Goal: Navigation & Orientation: Find specific page/section

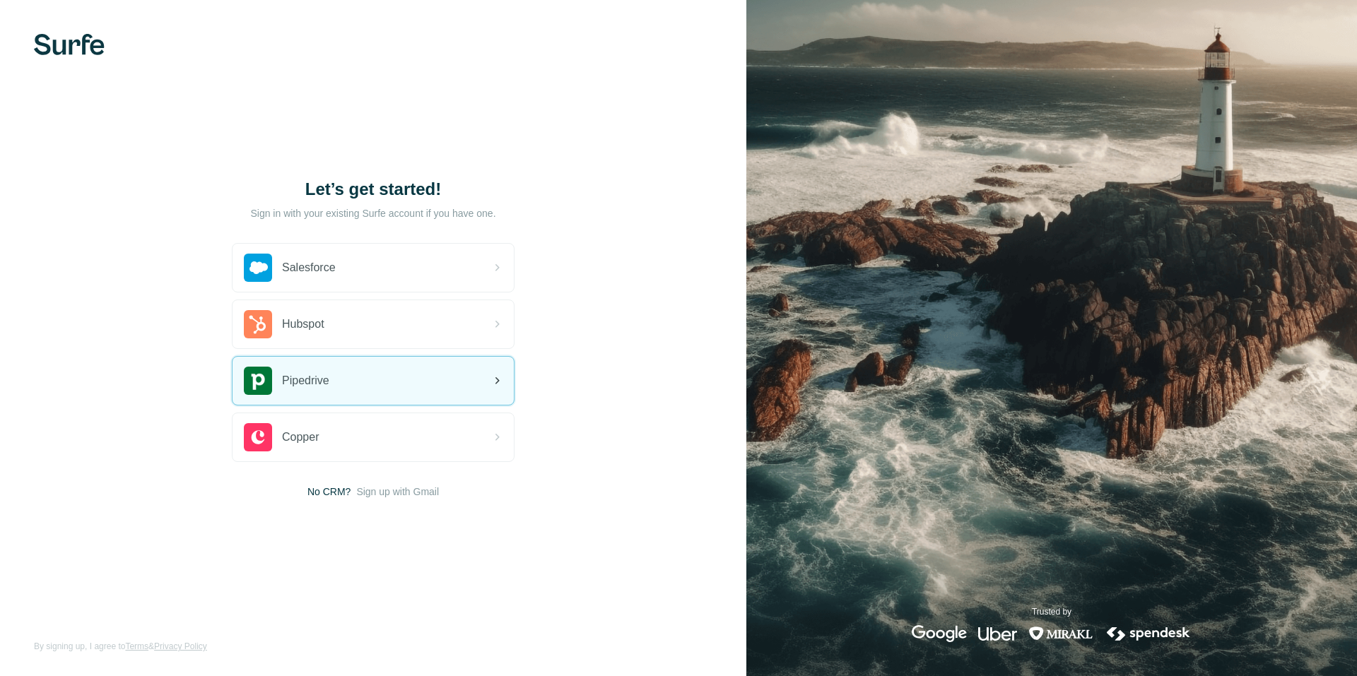
click at [380, 384] on div "Pipedrive" at bounding box center [373, 381] width 281 height 48
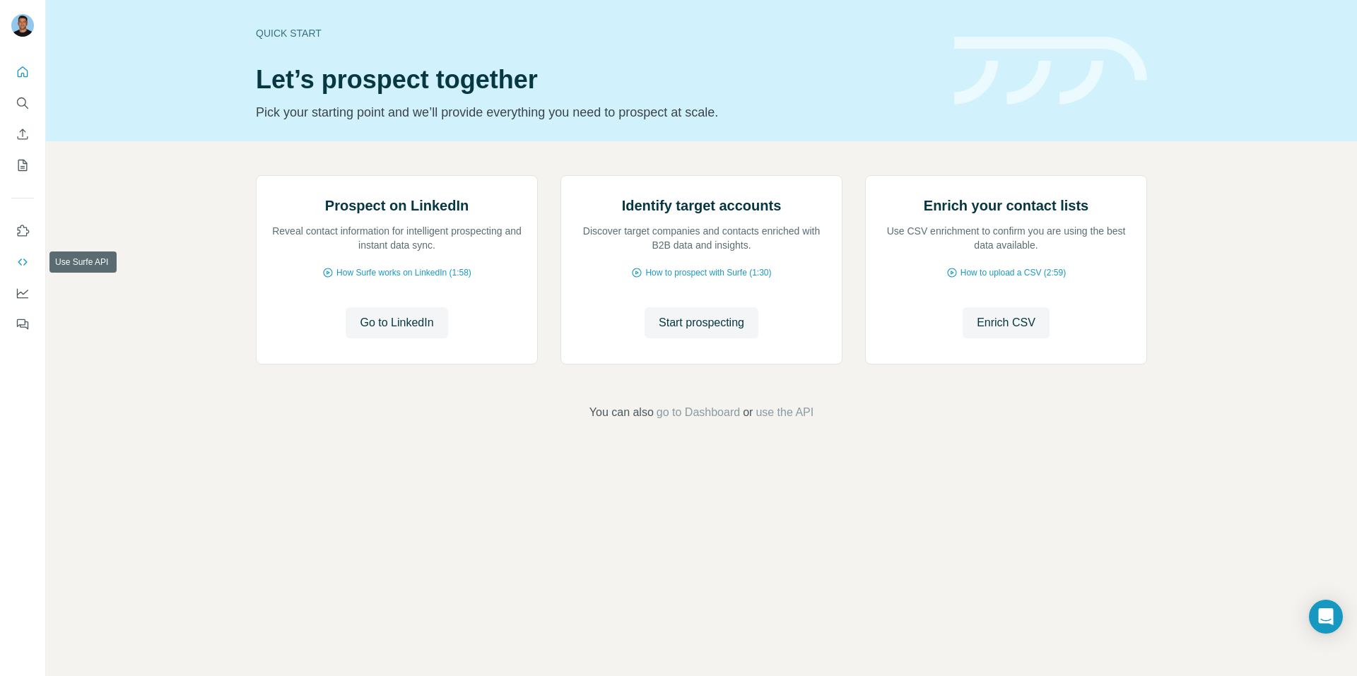
click at [21, 254] on button "Use Surfe API" at bounding box center [22, 262] width 23 height 25
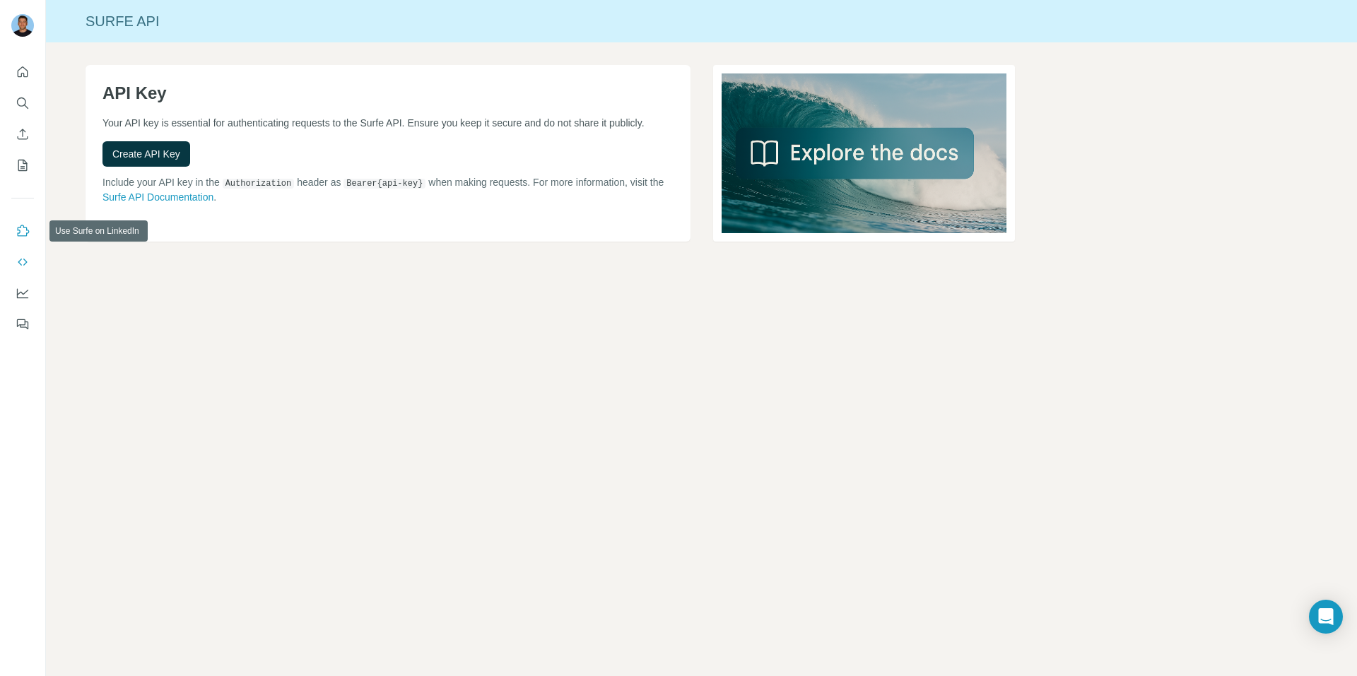
click at [21, 226] on icon "Use Surfe on LinkedIn" at bounding box center [24, 230] width 12 height 11
click at [25, 165] on icon "My lists" at bounding box center [23, 165] width 14 height 14
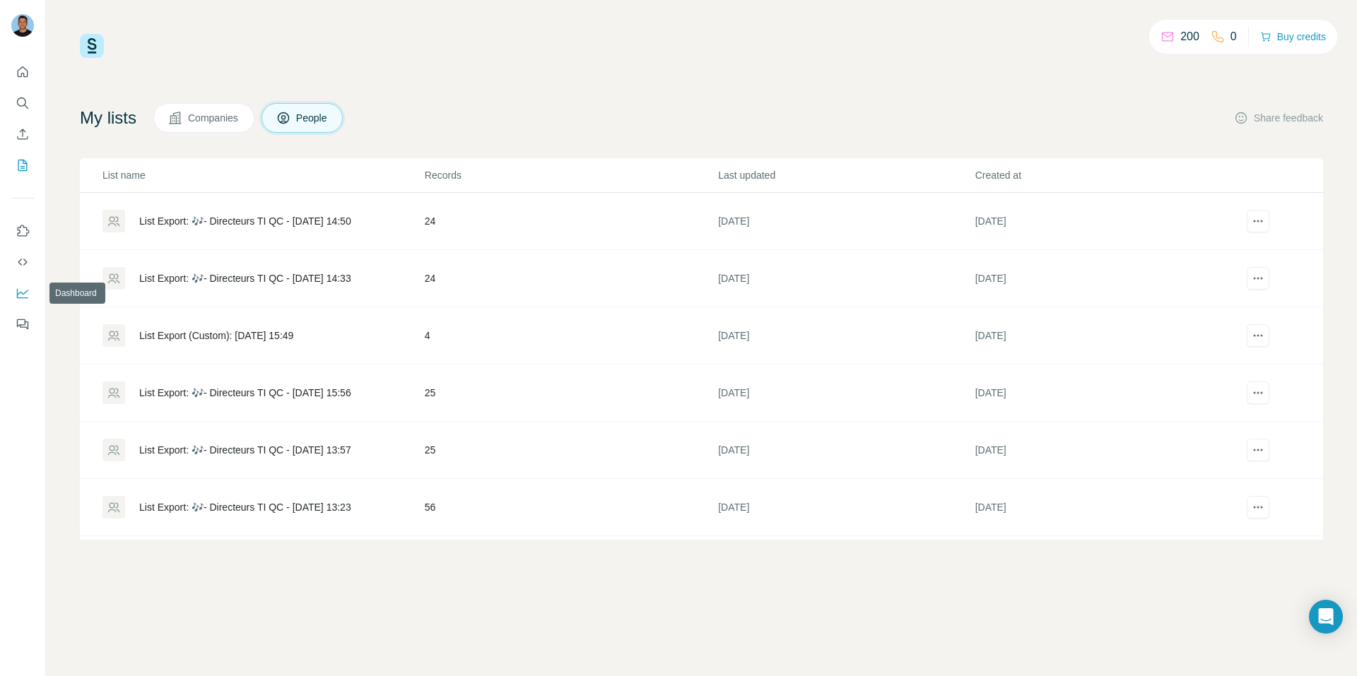
click at [24, 293] on icon "Dashboard" at bounding box center [22, 293] width 11 height 6
click at [26, 232] on icon "Use Surfe on LinkedIn" at bounding box center [23, 231] width 14 height 14
click at [24, 289] on icon "Dashboard" at bounding box center [23, 293] width 14 height 14
